Goal: Task Accomplishment & Management: Use online tool/utility

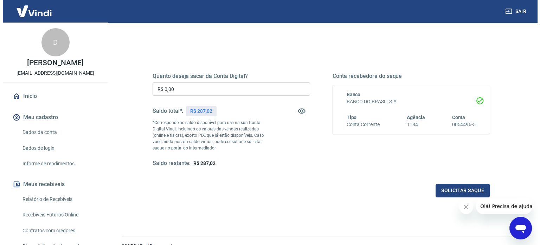
scroll to position [70, 0]
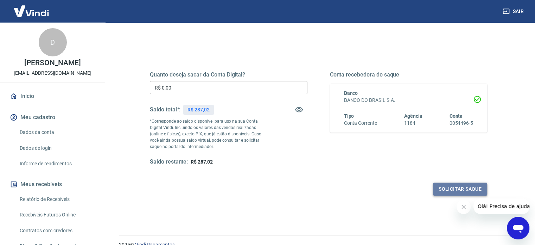
click at [449, 189] on button "Solicitar saque" at bounding box center [460, 188] width 54 height 13
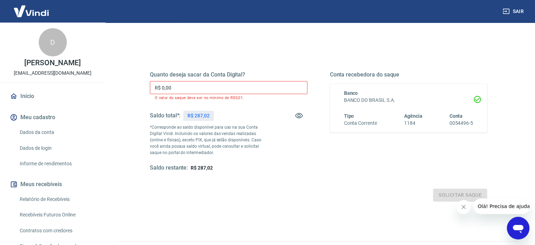
click at [199, 89] on input "R$ 0,00" at bounding box center [229, 87] width 158 height 13
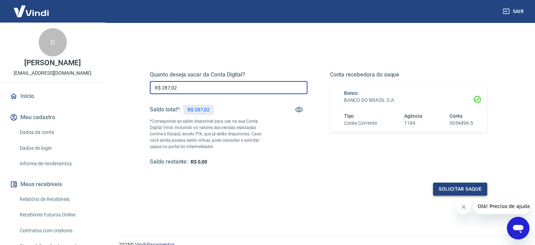
type input "R$ 287,02"
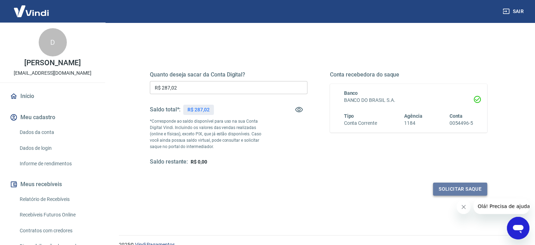
click at [441, 186] on button "Solicitar saque" at bounding box center [460, 188] width 54 height 13
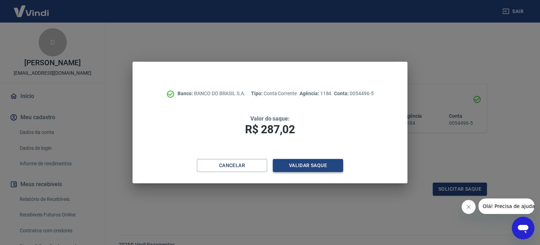
click at [313, 163] on button "Validar saque" at bounding box center [308, 165] width 70 height 13
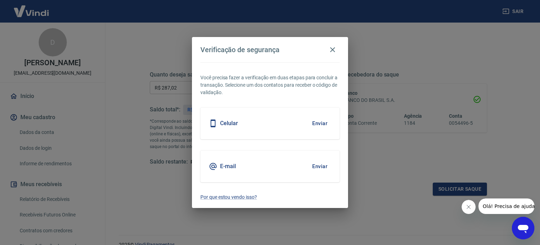
click at [272, 159] on div "E-mail Enviar" at bounding box center [270, 166] width 139 height 32
click at [272, 160] on div "E-mail Enviar" at bounding box center [270, 166] width 139 height 32
click at [314, 163] on button "Enviar" at bounding box center [320, 166] width 23 height 15
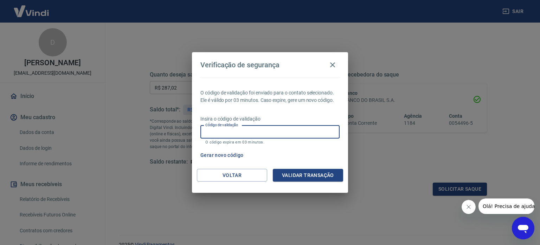
click at [254, 135] on input "Código de validação" at bounding box center [270, 131] width 139 height 13
paste input "438208"
type input "438208"
click at [293, 173] on button "Validar transação" at bounding box center [308, 175] width 70 height 13
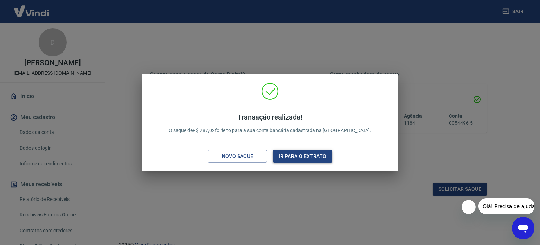
click at [286, 160] on button "Ir para o extrato" at bounding box center [302, 156] width 59 height 13
